Goal: Task Accomplishment & Management: Manage account settings

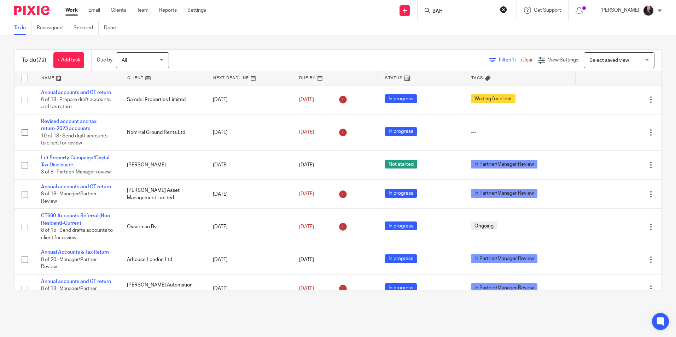
scroll to position [71, 0]
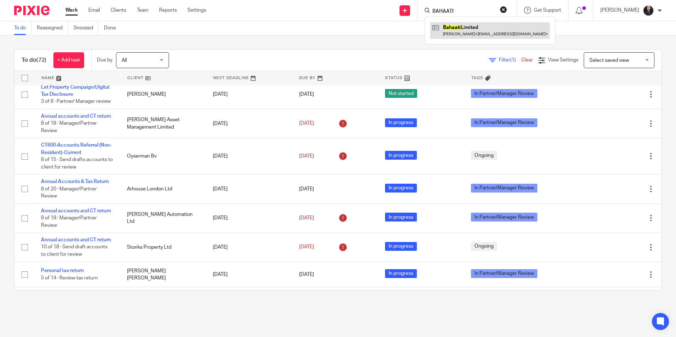
type input "BAHAATI"
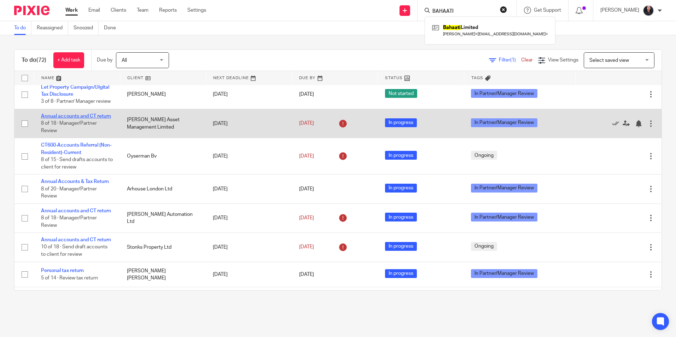
click at [66, 119] on link "Annual accounts and CT return" at bounding box center [76, 116] width 70 height 5
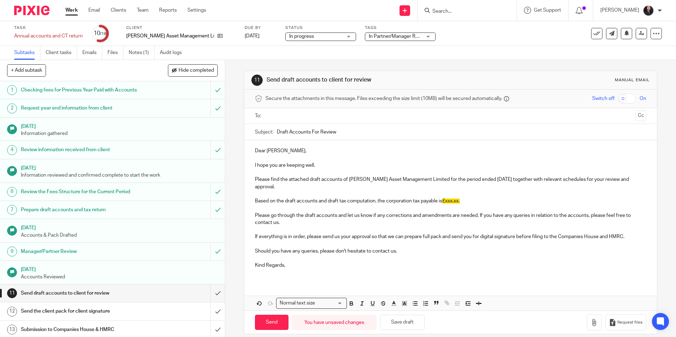
click at [455, 13] on input "Search" at bounding box center [464, 11] width 64 height 6
type input "mpm"
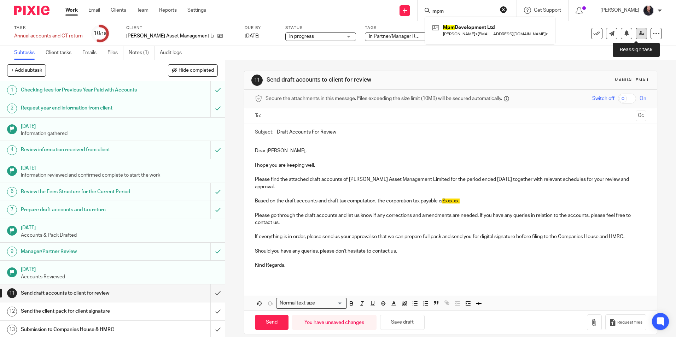
click at [639, 35] on icon at bounding box center [641, 33] width 5 height 5
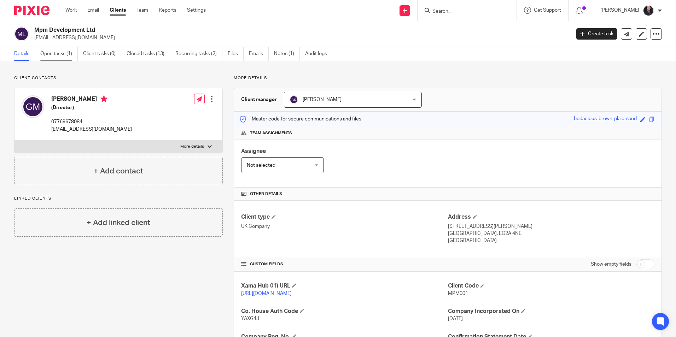
click at [60, 56] on link "Open tasks (1)" at bounding box center [58, 54] width 37 height 14
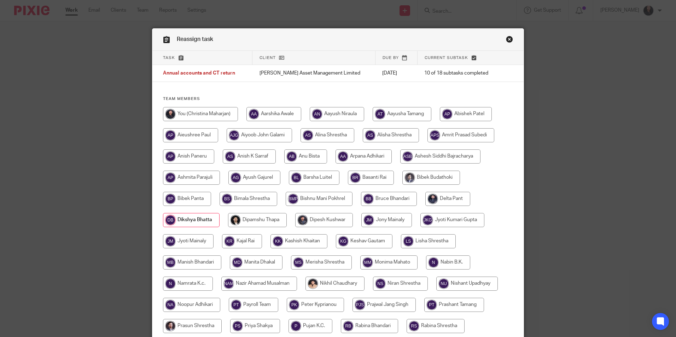
scroll to position [189, 0]
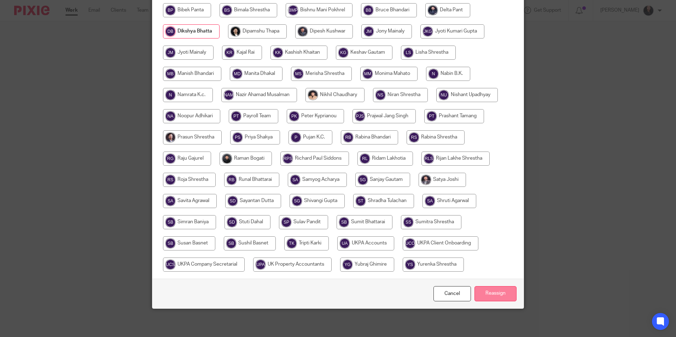
click at [485, 297] on input "Reassign" at bounding box center [495, 293] width 42 height 15
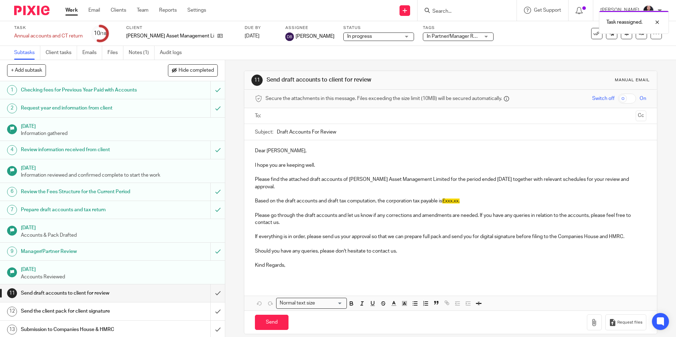
click at [27, 8] on img at bounding box center [31, 11] width 35 height 10
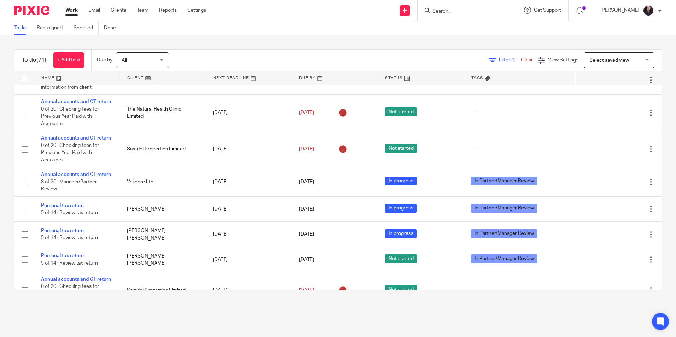
scroll to position [162, 0]
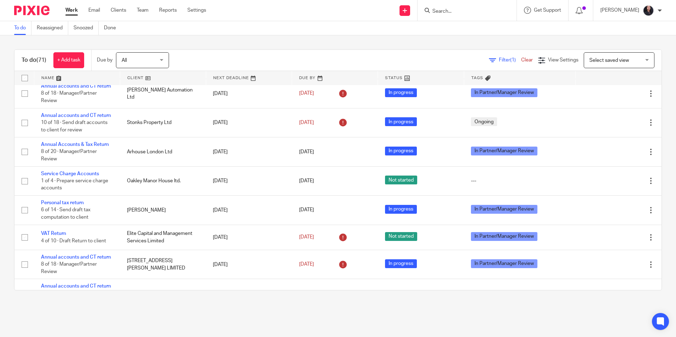
click at [435, 11] on input "Search" at bounding box center [464, 11] width 64 height 6
type input "arhouse"
drag, startPoint x: 456, startPoint y: 13, endPoint x: 412, endPoint y: 10, distance: 43.5
click at [412, 10] on div "Send new email Create task Add client arhouse Arhouse London Ltd Adeleke Malach…" at bounding box center [446, 10] width 459 height 21
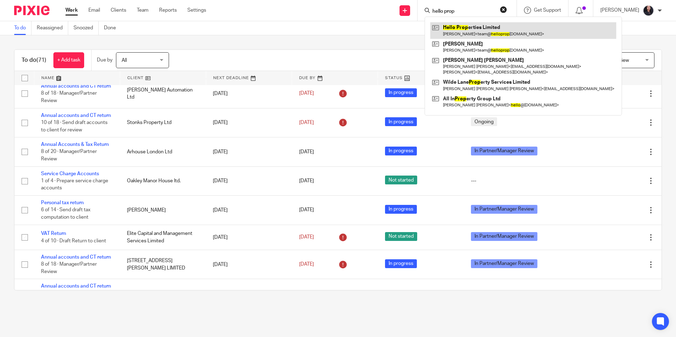
type input "hello prop"
click at [500, 30] on link at bounding box center [523, 30] width 186 height 16
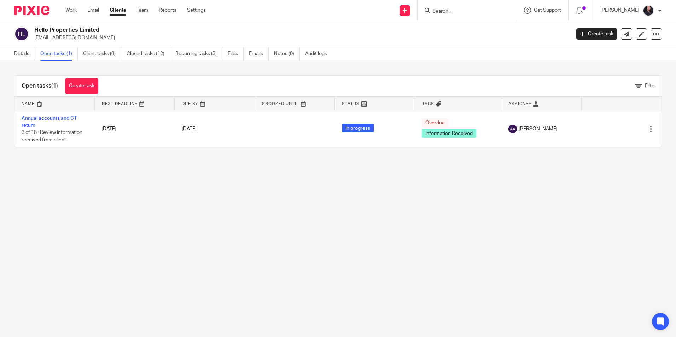
click at [40, 11] on img at bounding box center [31, 11] width 35 height 10
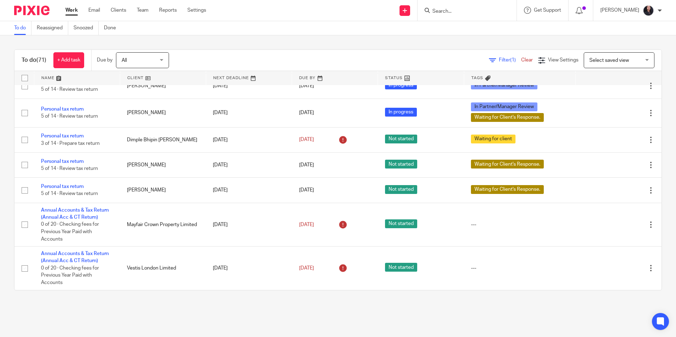
scroll to position [2033, 0]
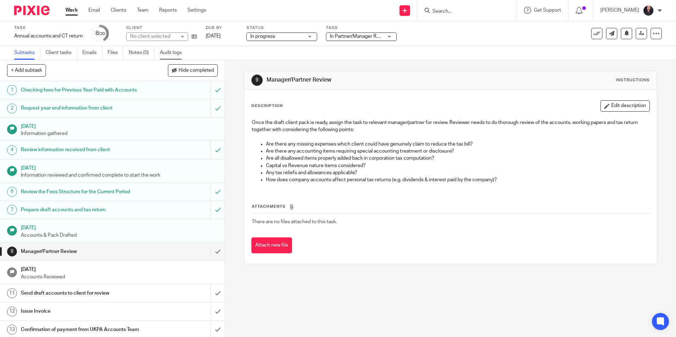
drag, startPoint x: 0, startPoint y: 0, endPoint x: 177, endPoint y: 53, distance: 184.6
click at [177, 53] on link "Audit logs" at bounding box center [173, 53] width 27 height 14
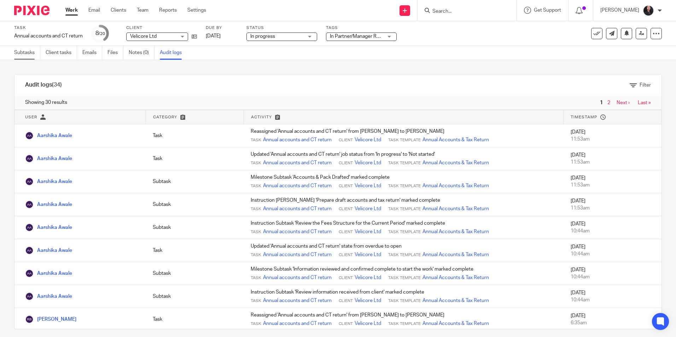
click at [24, 55] on link "Subtasks" at bounding box center [27, 53] width 26 height 14
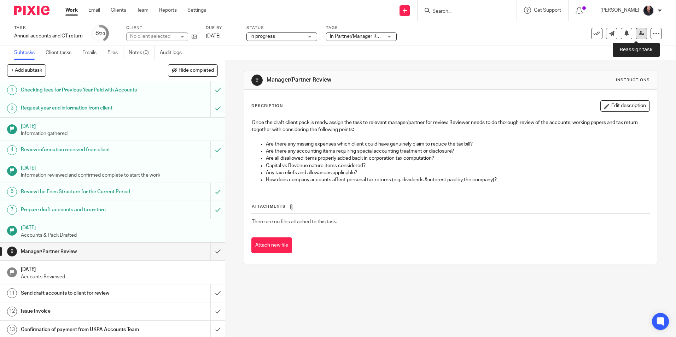
click at [636, 36] on link at bounding box center [641, 33] width 11 height 11
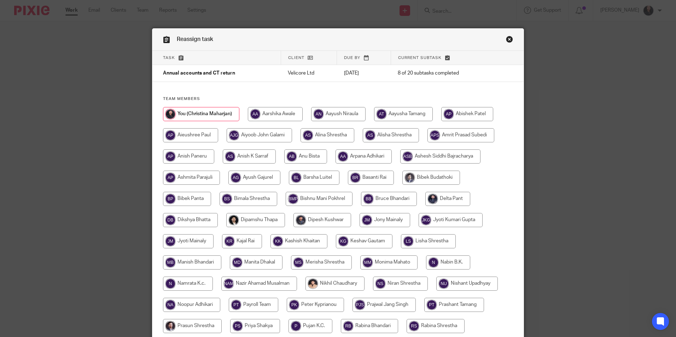
scroll to position [106, 0]
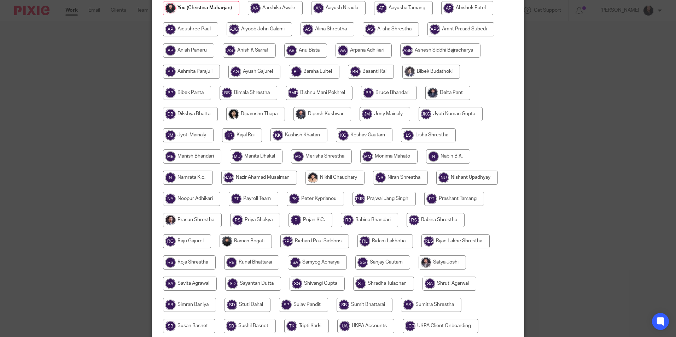
click at [245, 245] on input "radio" at bounding box center [245, 241] width 52 height 14
radio input "true"
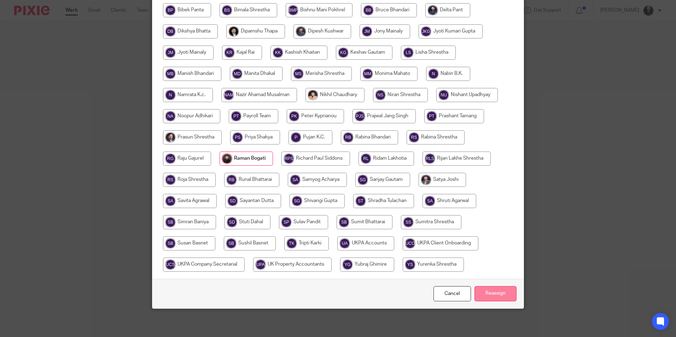
click at [489, 291] on input "Reassign" at bounding box center [495, 293] width 42 height 15
